Goal: Navigation & Orientation: Find specific page/section

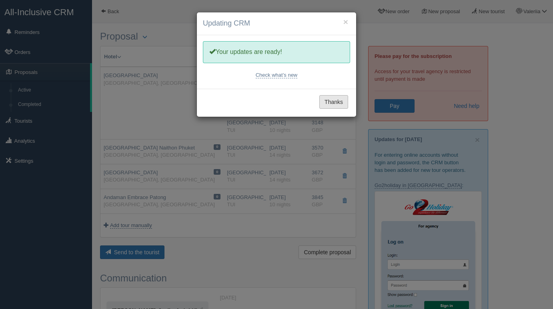
click at [340, 101] on button "Thanks" at bounding box center [333, 102] width 29 height 14
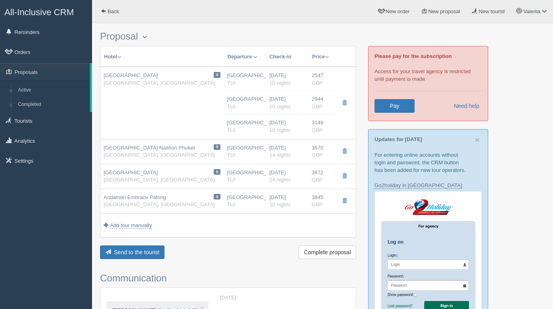
click at [32, 11] on span "All-Inclusive CRM" at bounding box center [39, 12] width 70 height 10
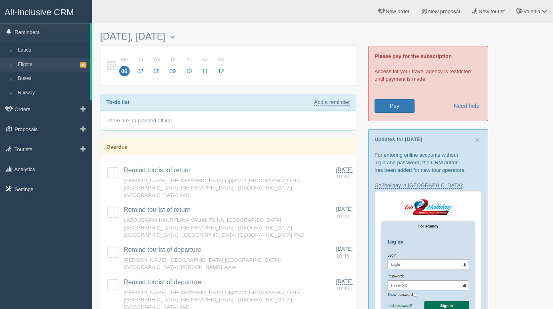
click at [32, 66] on link "Flights 6" at bounding box center [52, 65] width 76 height 14
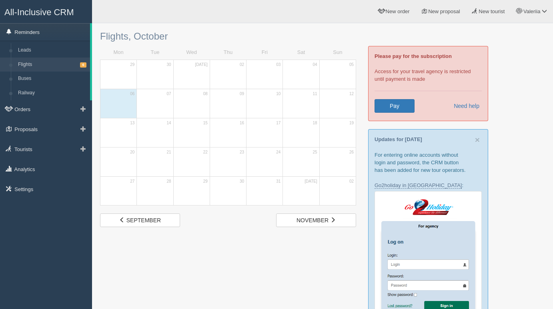
click at [34, 33] on link "Reminders" at bounding box center [45, 32] width 90 height 18
